Goal: Find specific page/section: Find specific page/section

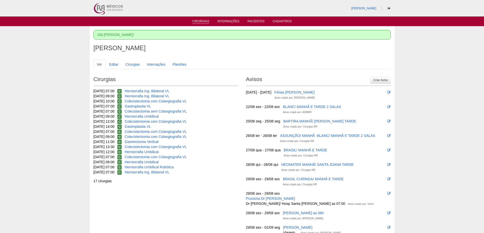
click at [195, 21] on link "Cirurgias" at bounding box center [200, 22] width 17 height 4
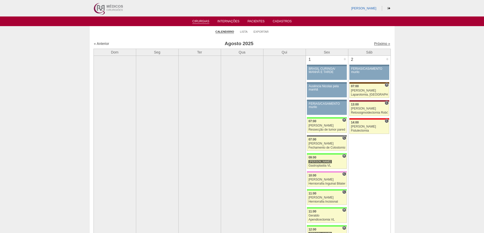
click at [383, 45] on link "Próximo »" at bounding box center [382, 44] width 16 height 4
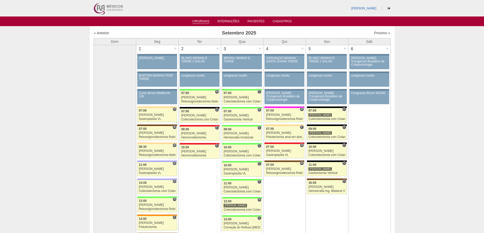
click at [201, 22] on link "Cirurgias" at bounding box center [200, 22] width 17 height 4
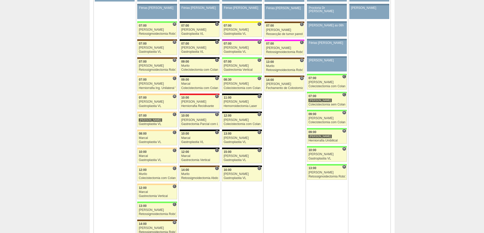
scroll to position [1168, 0]
